Goal: Information Seeking & Learning: Learn about a topic

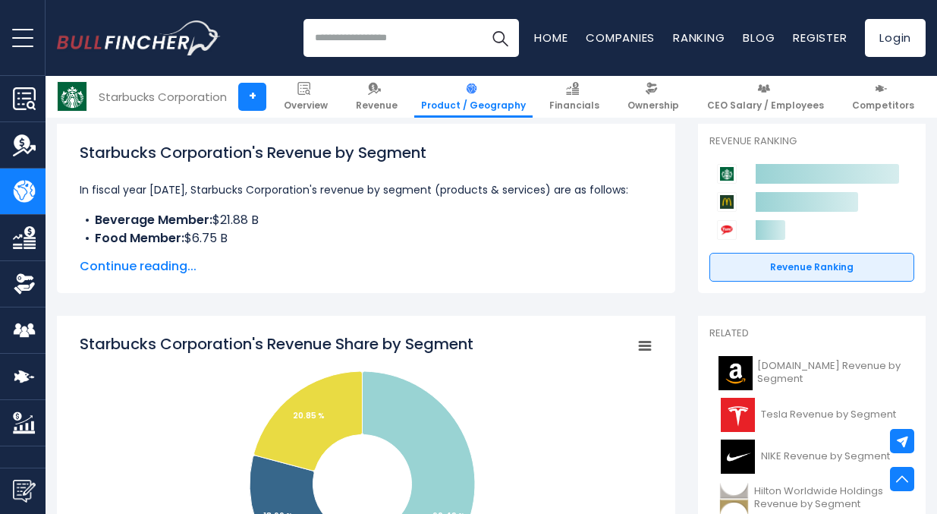
scroll to position [145, 0]
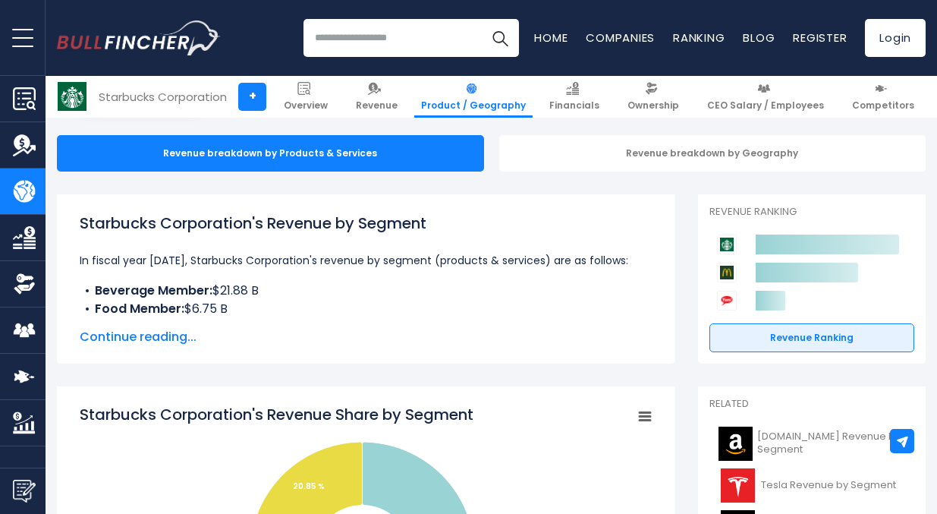
click at [174, 338] on span "Continue reading..." at bounding box center [366, 337] width 573 height 18
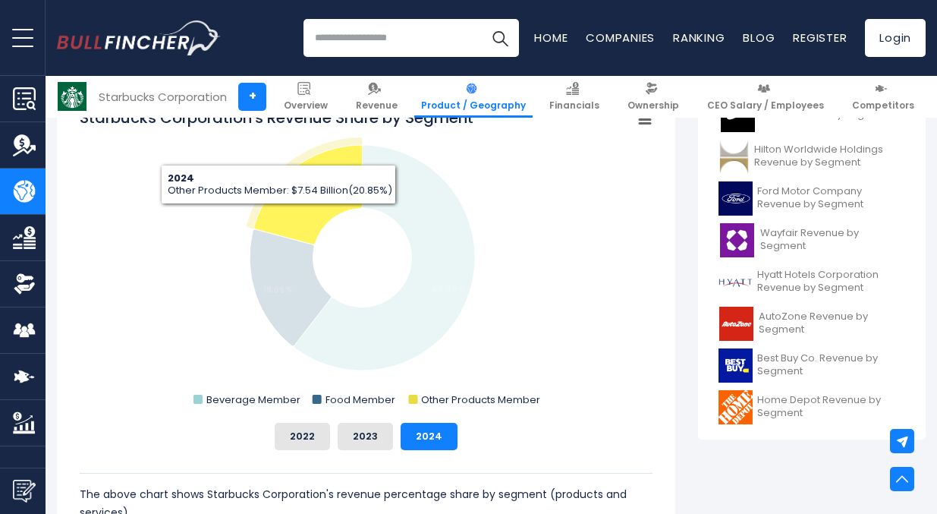
scroll to position [554, 0]
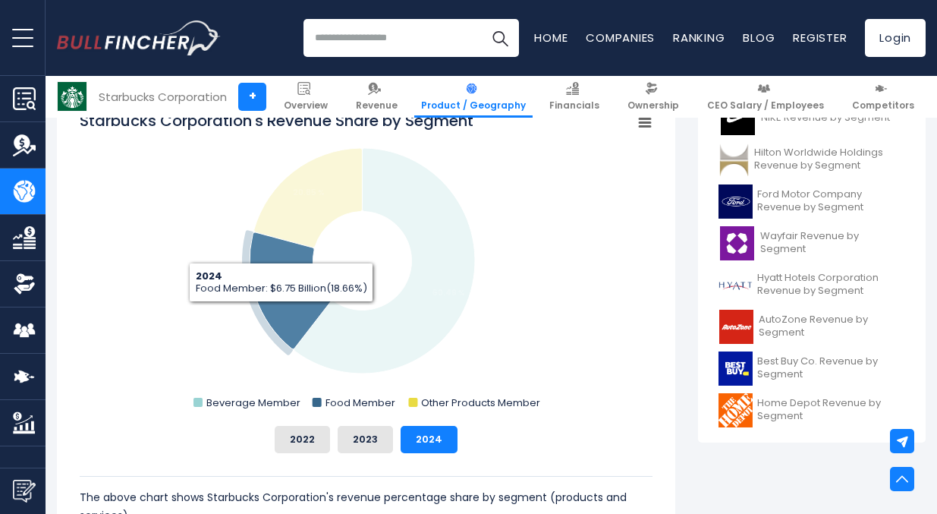
click at [281, 313] on icon "Starbucks Corporation's Revenue Share by Segment" at bounding box center [291, 290] width 82 height 117
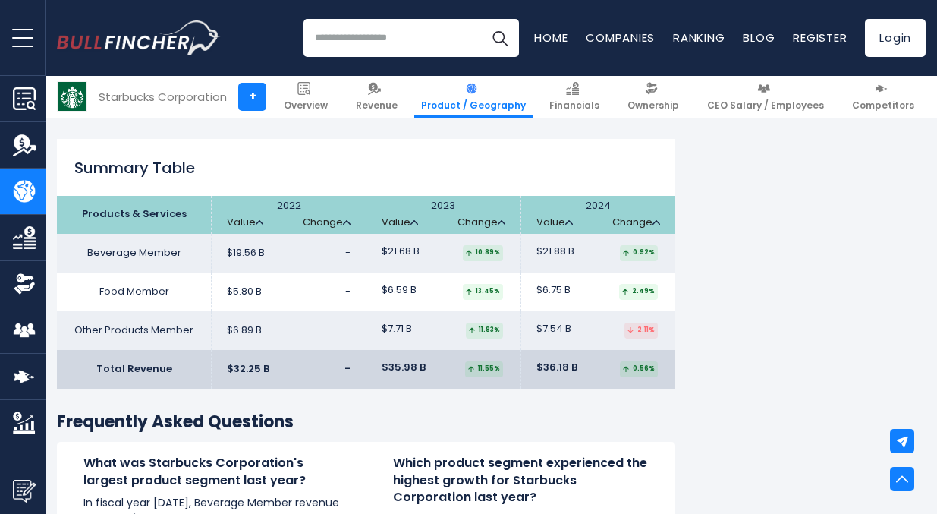
scroll to position [2293, 0]
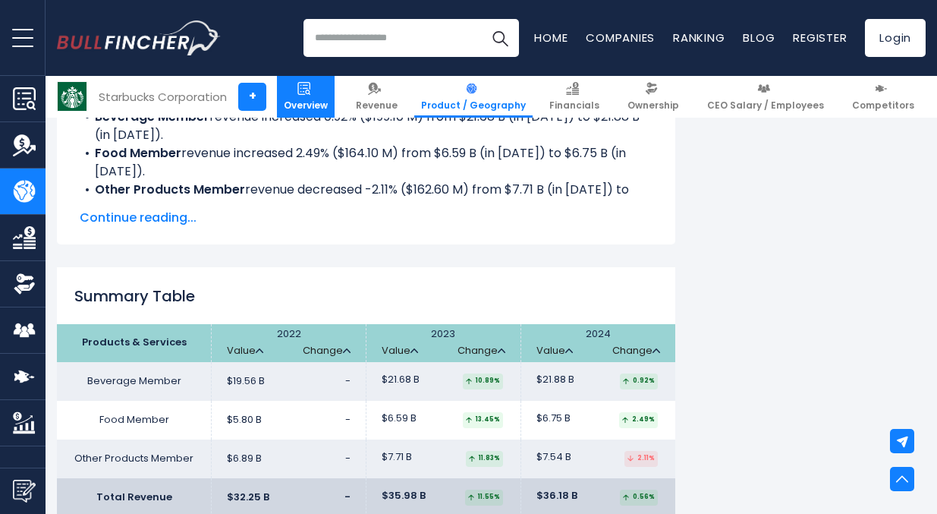
click at [329, 96] on link "Overview" at bounding box center [306, 97] width 58 height 42
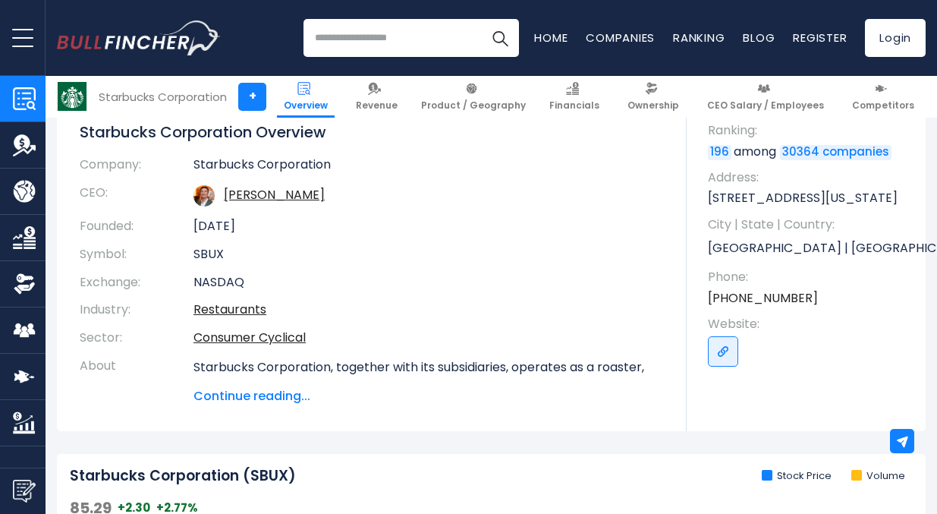
scroll to position [149, 0]
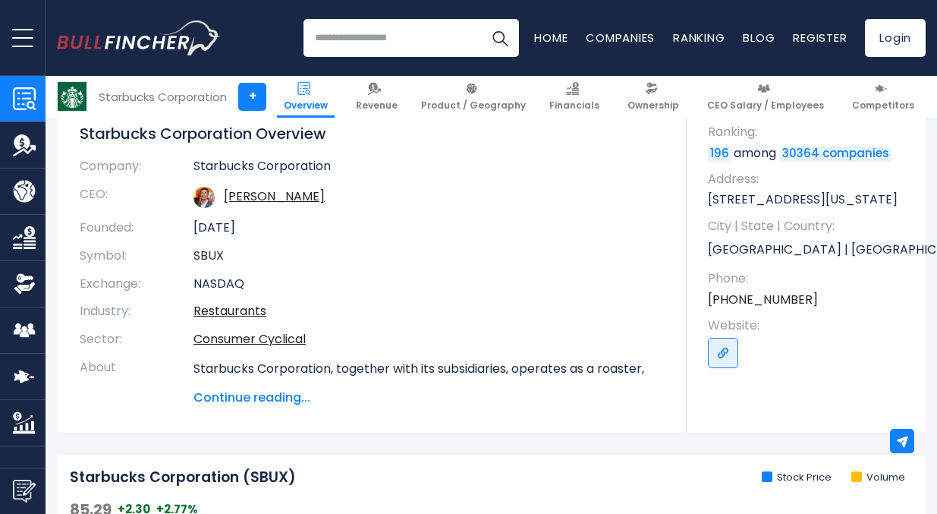
click at [282, 407] on div "Starbucks Corporation SBUX + Follow Revenue $36.18 B FY 2024 Created with Highc…" at bounding box center [491, 221] width 869 height 423
click at [278, 395] on span "Continue reading..." at bounding box center [428, 397] width 470 height 18
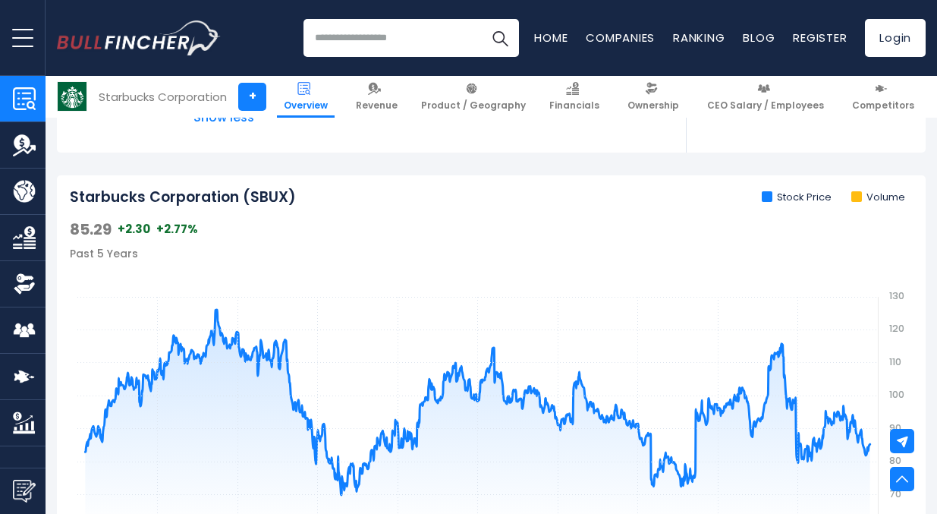
scroll to position [1567, 0]
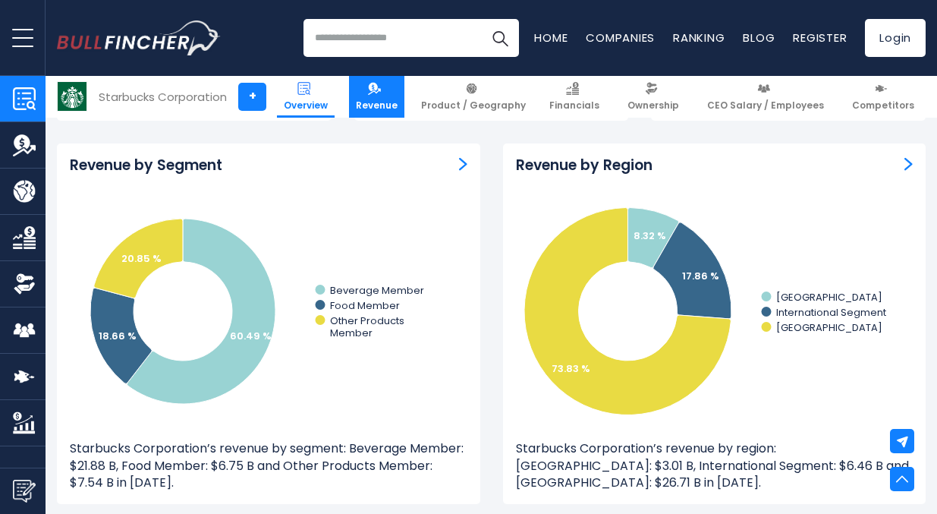
click at [382, 105] on span "Revenue" at bounding box center [377, 105] width 42 height 12
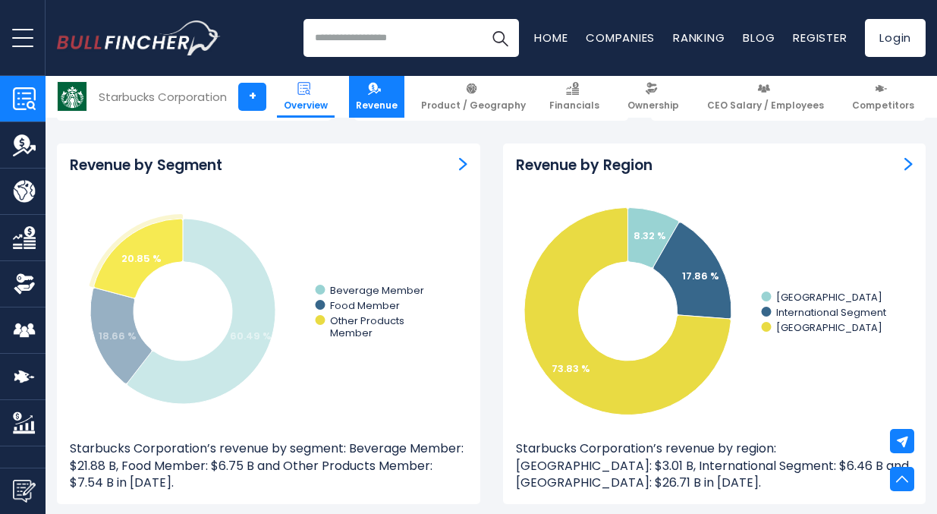
click at [398, 99] on span "Revenue" at bounding box center [377, 105] width 42 height 12
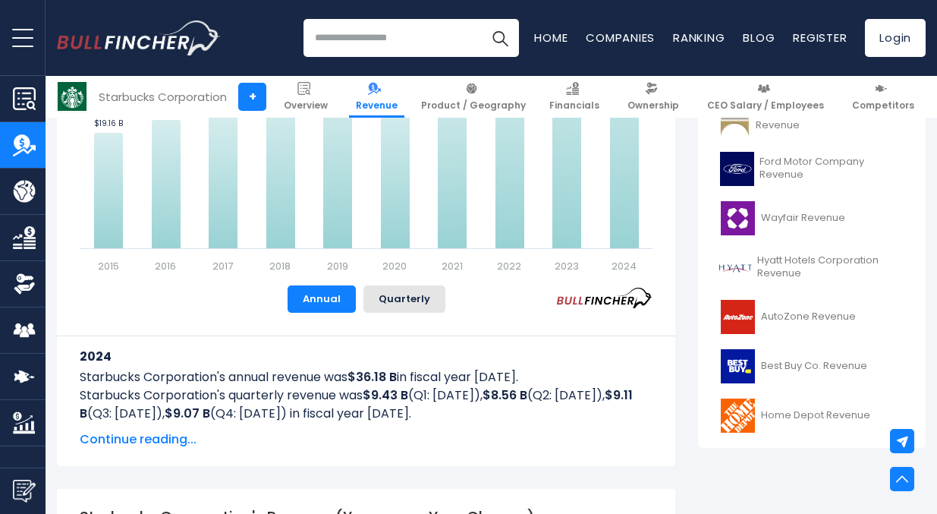
scroll to position [518, 0]
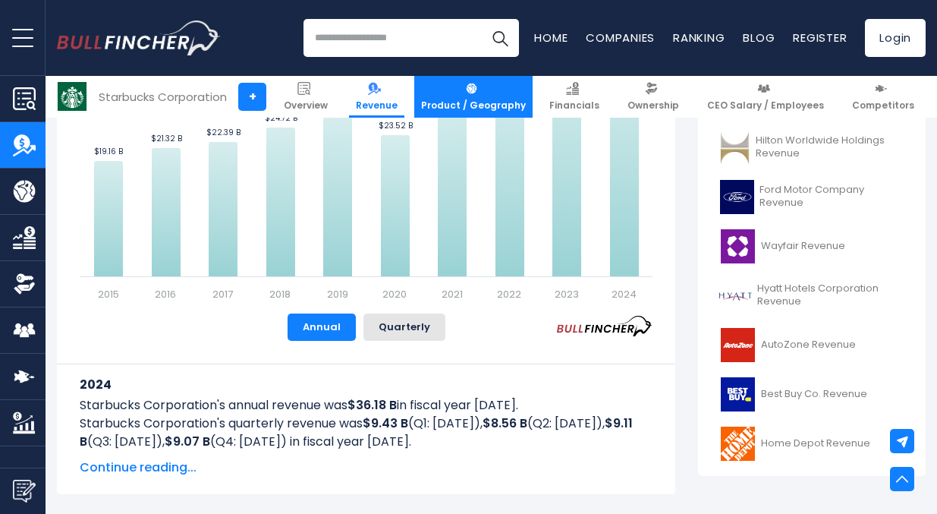
click at [478, 92] on img at bounding box center [471, 88] width 13 height 13
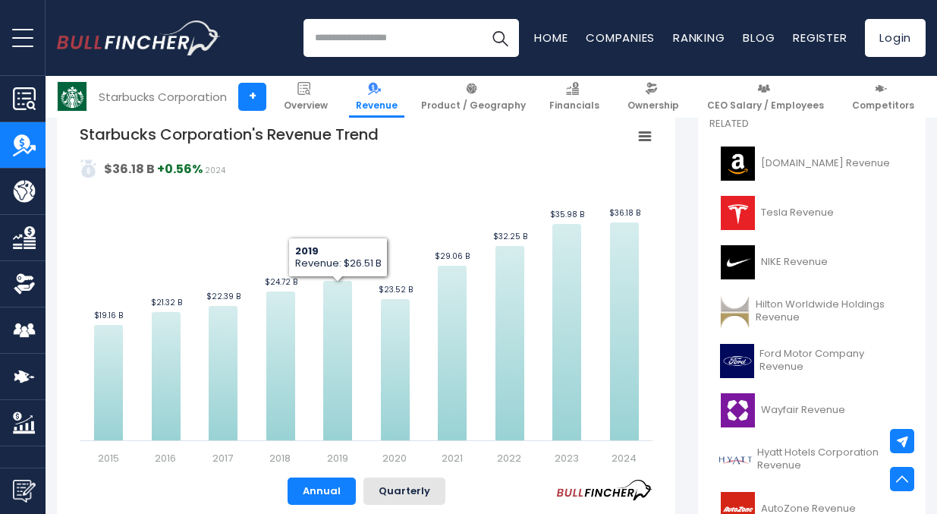
scroll to position [287, 0]
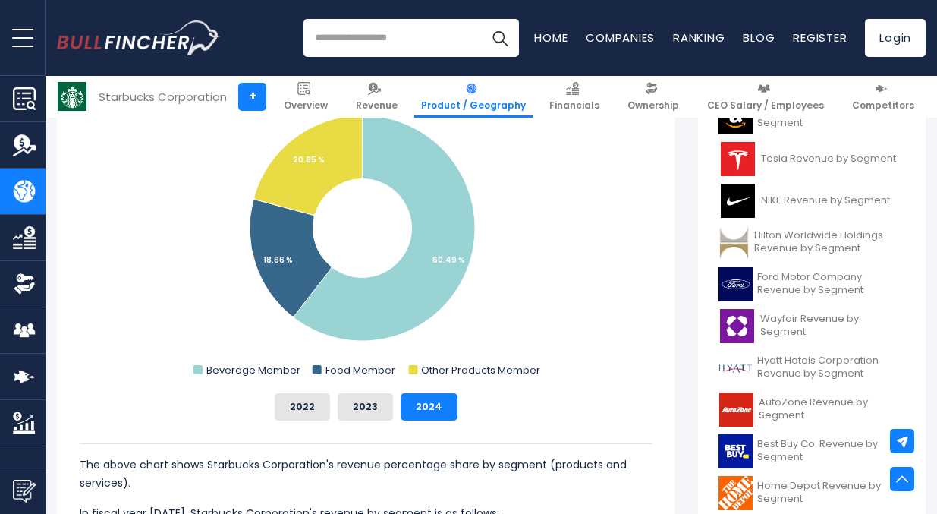
scroll to position [468, 0]
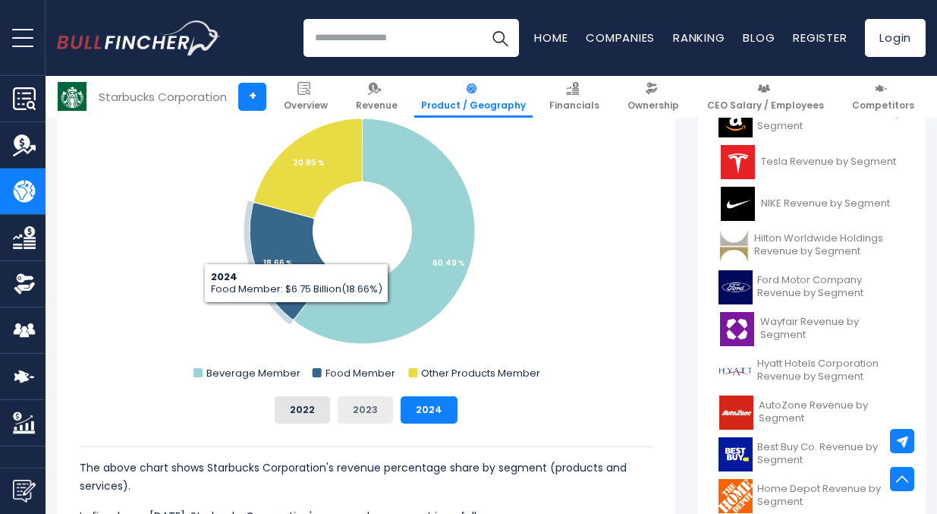
click at [373, 409] on button "2023" at bounding box center [365, 409] width 55 height 27
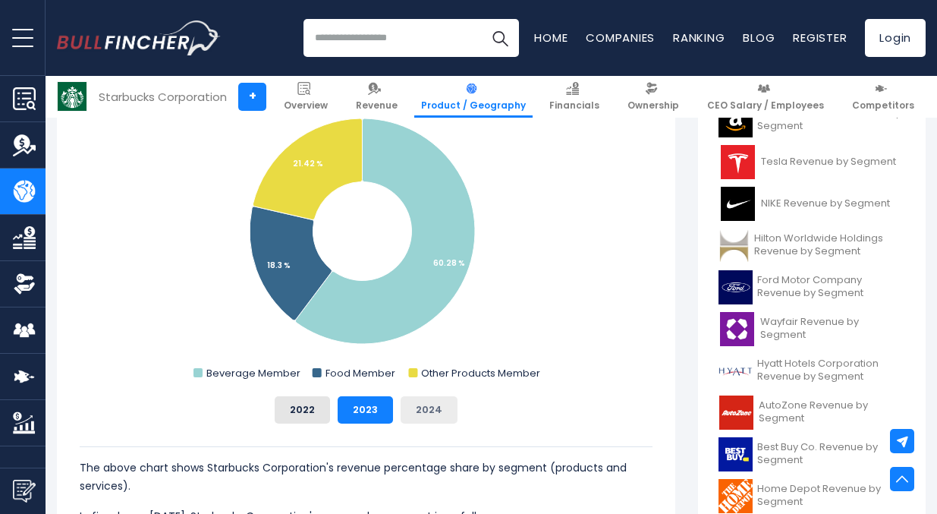
click at [435, 405] on button "2024" at bounding box center [429, 409] width 57 height 27
click at [385, 404] on button "2023" at bounding box center [365, 409] width 55 height 27
click at [417, 405] on button "2024" at bounding box center [429, 409] width 57 height 27
click at [374, 405] on button "2023" at bounding box center [365, 409] width 55 height 27
click at [424, 406] on button "2024" at bounding box center [429, 409] width 57 height 27
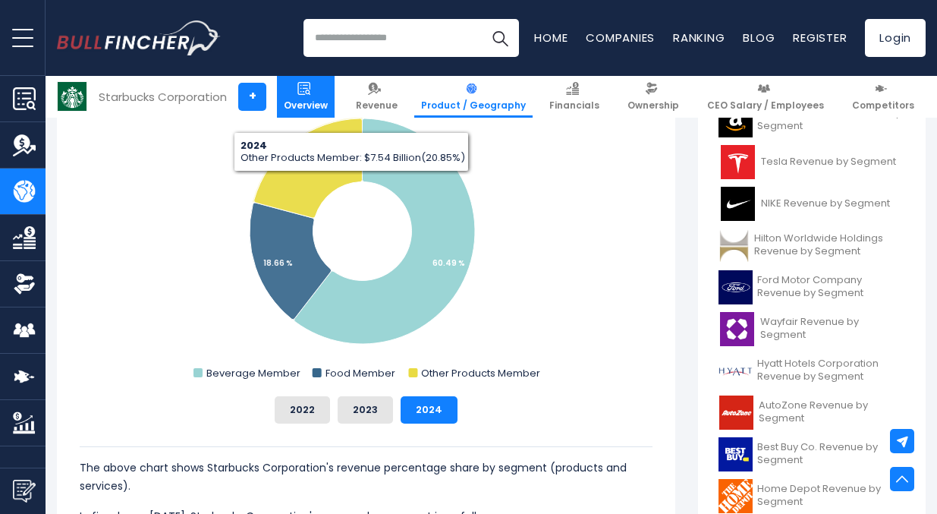
click at [335, 80] on link "Overview" at bounding box center [306, 97] width 58 height 42
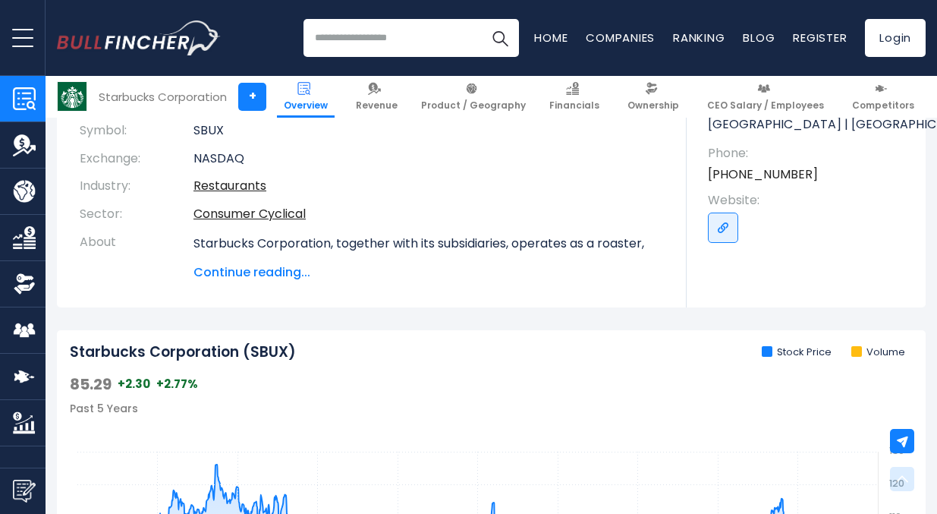
scroll to position [270, 0]
